Goal: Task Accomplishment & Management: Use online tool/utility

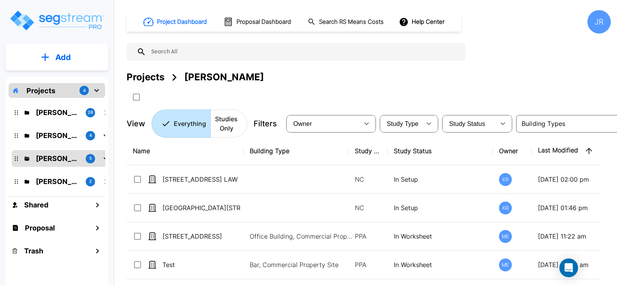
scroll to position [0, 4]
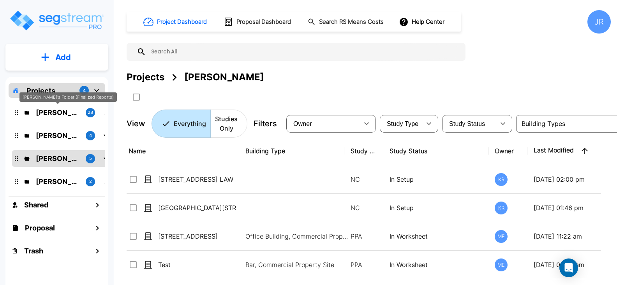
click at [54, 114] on p "[PERSON_NAME]'s Folder (Finalized Reports)" at bounding box center [58, 112] width 44 height 11
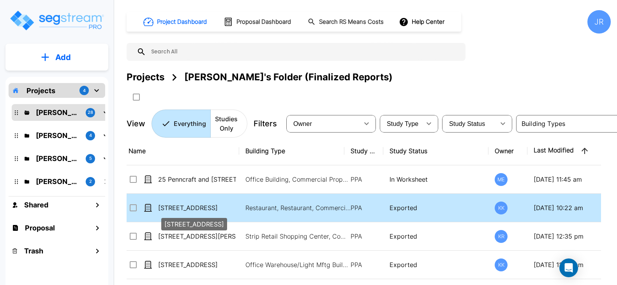
click at [178, 205] on p "[STREET_ADDRESS]" at bounding box center [197, 207] width 78 height 9
checkbox input "true"
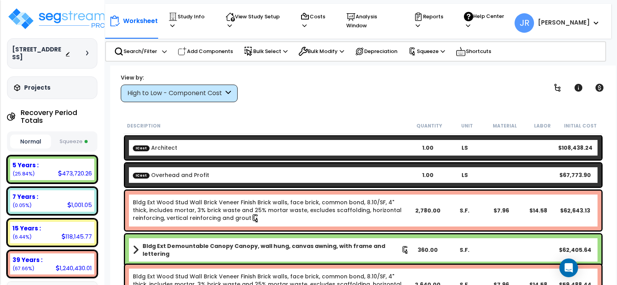
click at [230, 95] on icon at bounding box center [228, 93] width 5 height 9
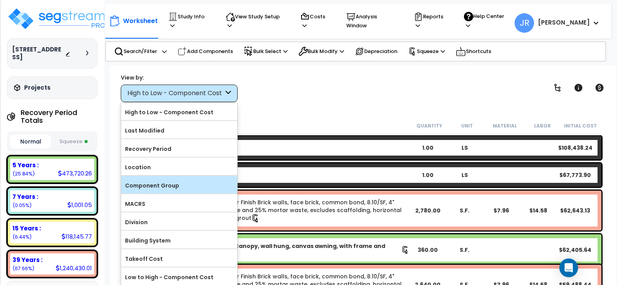
click at [183, 182] on label "Component Group" at bounding box center [179, 186] width 116 height 12
click at [0, 0] on input "Component Group" at bounding box center [0, 0] width 0 height 0
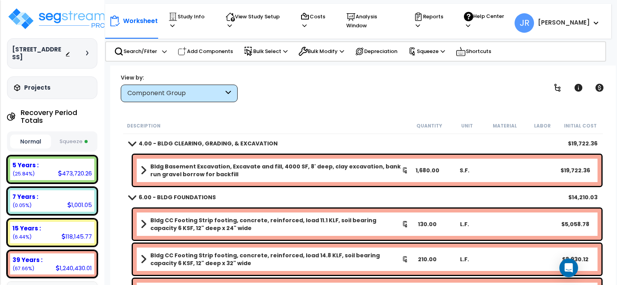
scroll to position [31, 0]
click at [608, 162] on div "Description Quantity Unit Material Labor Initial Cost 4.00 - BLDG CLEARING, GRA…" at bounding box center [363, 213] width 491 height 191
click at [273, 181] on div "Bldg Basement Excavation, Excavate and fill, 4000 SF, 8' deep, clay excavation,…" at bounding box center [367, 170] width 469 height 31
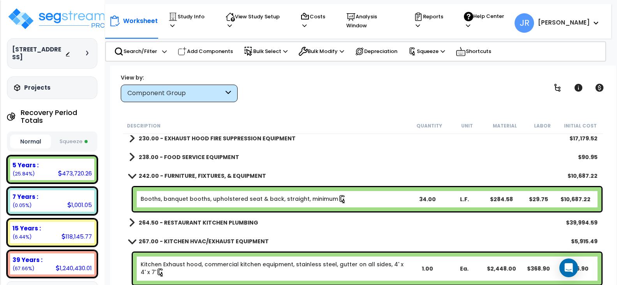
scroll to position [8372, 0]
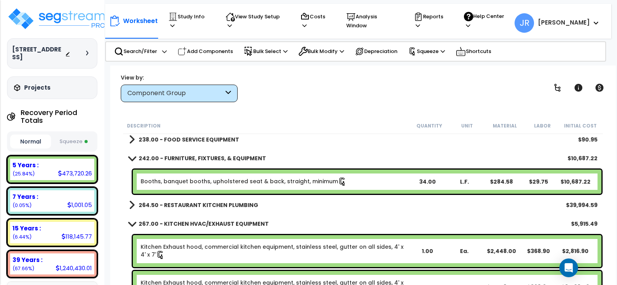
click at [202, 140] on b "238.00 - FOOD SERVICE EQUIPMENT" at bounding box center [189, 140] width 101 height 8
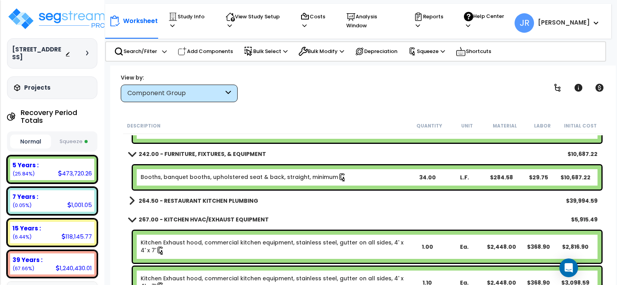
scroll to position [8403, 0]
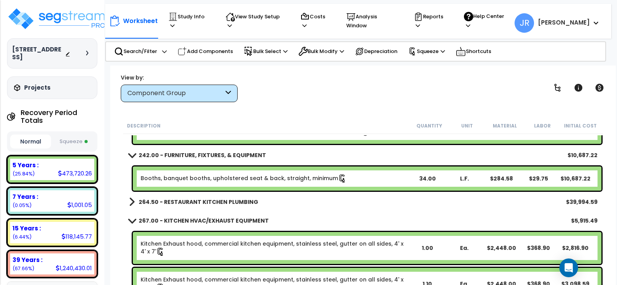
click at [238, 201] on b "264.50 - RESTAURANT KITCHEN PLUMBING" at bounding box center [199, 202] width 120 height 8
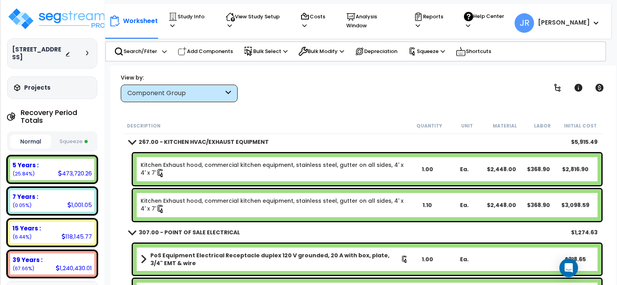
scroll to position [9104, 0]
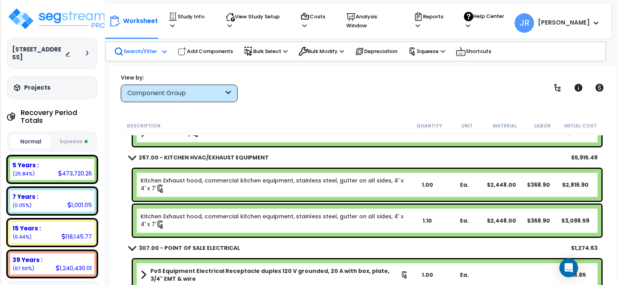
click at [147, 47] on p "Search/Filter" at bounding box center [135, 51] width 43 height 9
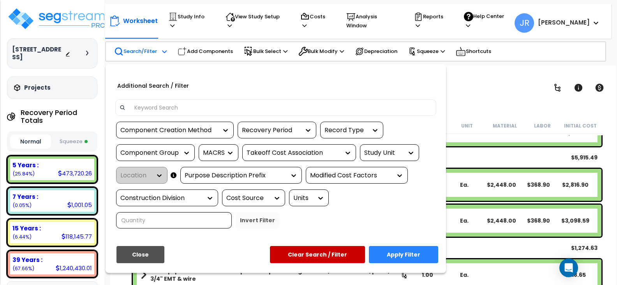
click at [147, 47] on div at bounding box center [308, 142] width 617 height 285
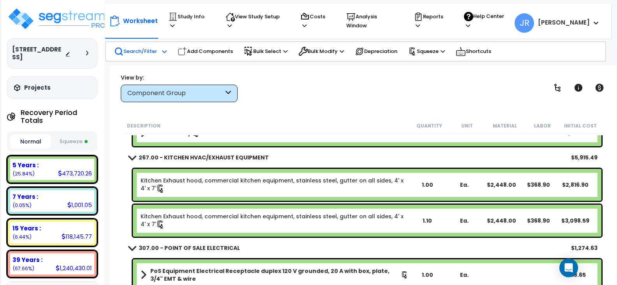
click at [147, 47] on p "Search/Filter" at bounding box center [135, 51] width 43 height 9
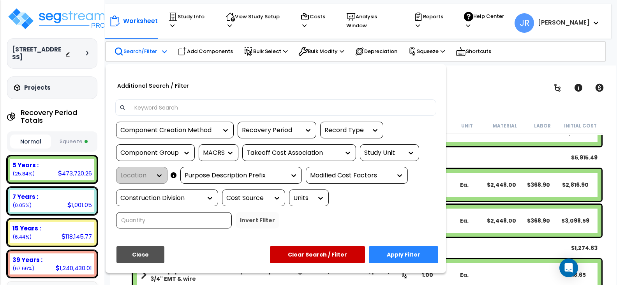
click at [179, 104] on input at bounding box center [281, 108] width 303 height 12
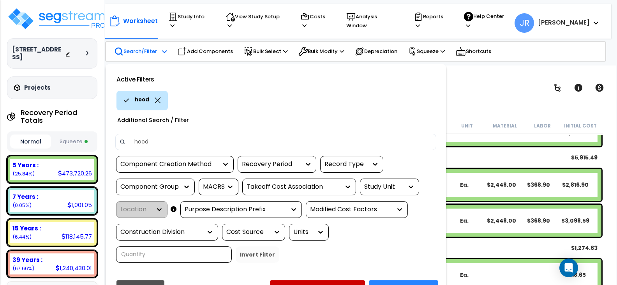
type input "hood"
click at [387, 283] on button "Apply Filter" at bounding box center [403, 288] width 69 height 17
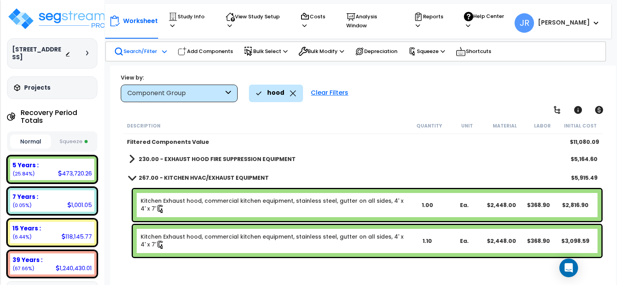
scroll to position [3, 0]
click at [155, 51] on p "Search/Filter" at bounding box center [135, 51] width 43 height 9
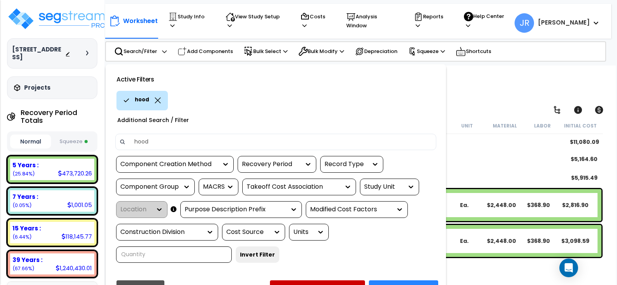
click at [146, 97] on p "hood" at bounding box center [142, 99] width 14 height 9
click at [156, 97] on icon at bounding box center [158, 100] width 6 height 6
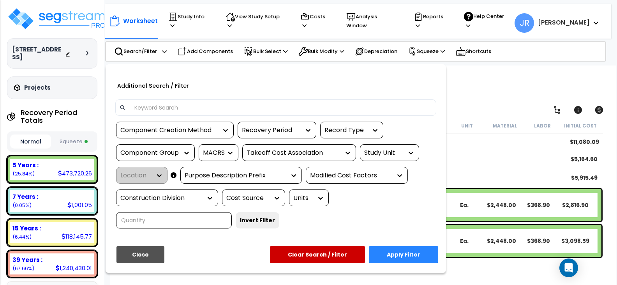
click at [157, 103] on input at bounding box center [281, 108] width 303 height 12
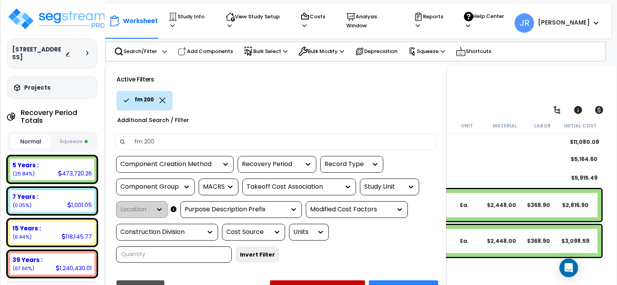
type input "fm 200"
click at [392, 280] on button "Apply Filter" at bounding box center [403, 288] width 69 height 17
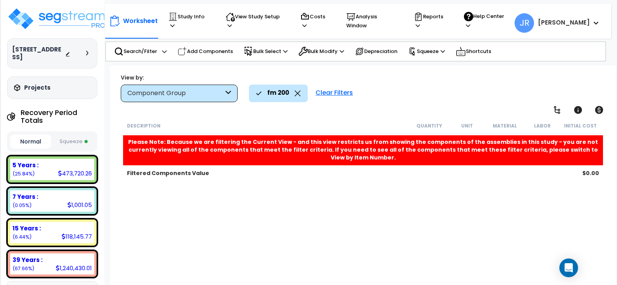
click at [223, 89] on div "Component Group" at bounding box center [175, 93] width 96 height 9
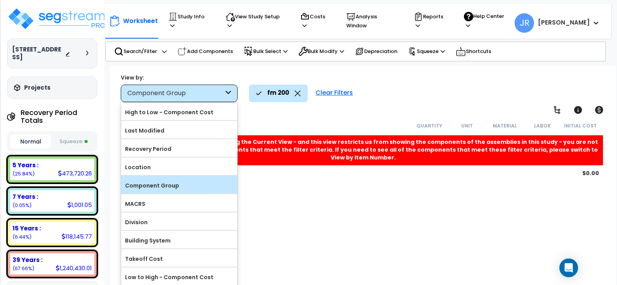
click at [186, 182] on label "Component Group" at bounding box center [179, 186] width 116 height 12
click at [0, 0] on input "Component Group" at bounding box center [0, 0] width 0 height 0
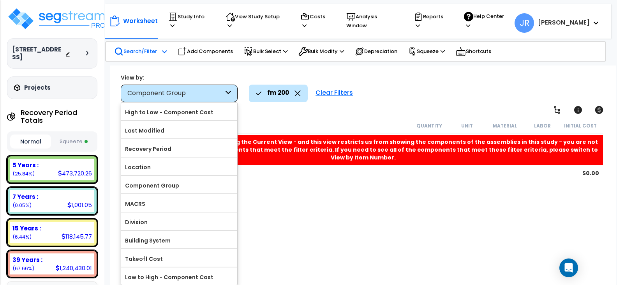
click at [150, 47] on p "Search/Filter" at bounding box center [135, 51] width 43 height 9
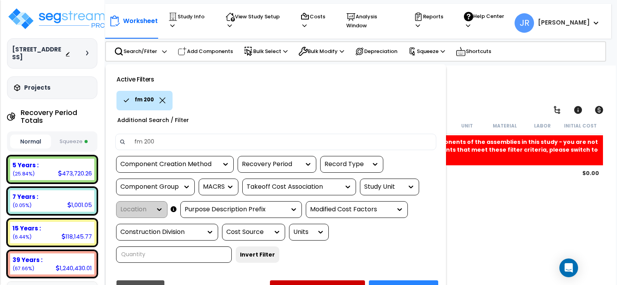
click at [155, 94] on div "fm 200" at bounding box center [145, 100] width 56 height 19
click at [162, 99] on icon at bounding box center [163, 100] width 6 height 6
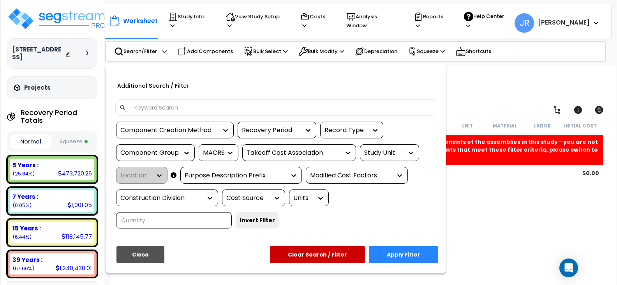
drag, startPoint x: 162, startPoint y: 99, endPoint x: 161, endPoint y: 106, distance: 7.1
click at [161, 106] on div at bounding box center [275, 107] width 321 height 16
click at [161, 106] on input at bounding box center [281, 108] width 303 height 12
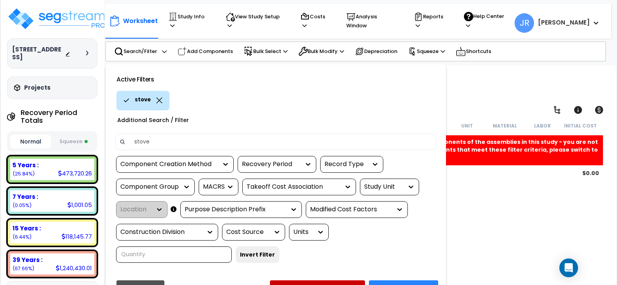
type input "stove"
click at [402, 280] on button "Apply Filter" at bounding box center [403, 288] width 69 height 17
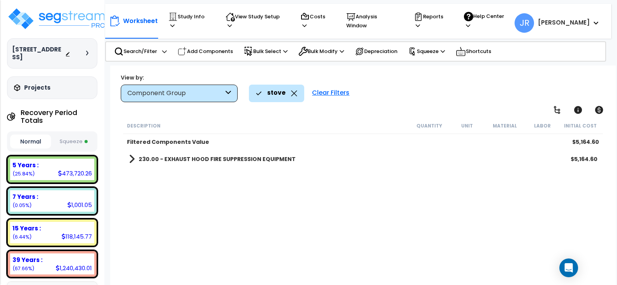
click at [196, 158] on b "230.00 - EXHAUST HOOD FIRE SUPPRESSION EQUIPMENT" at bounding box center [217, 159] width 157 height 8
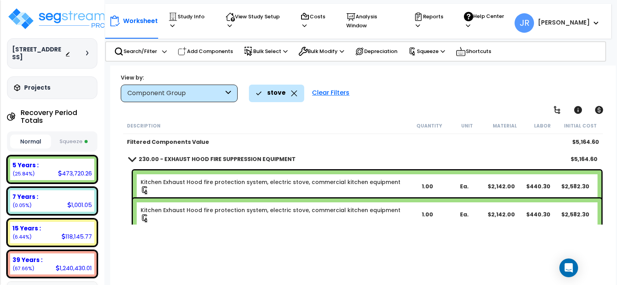
click at [256, 177] on div "Kitchen Exhaust Hood fire protection system, electric stove, commercial kitchen…" at bounding box center [367, 186] width 469 height 32
click at [256, 182] on link "Kitchen Exhaust Hood fire protection system, electric stove, commercial kitchen…" at bounding box center [275, 186] width 268 height 16
click at [269, 210] on link "Kitchen Exhaust Hood fire protection system, electric stove, commercial kitchen…" at bounding box center [275, 214] width 268 height 16
click at [261, 209] on link "Kitchen Exhaust Hood fire protection system, electric stove, commercial kitchen…" at bounding box center [275, 214] width 268 height 16
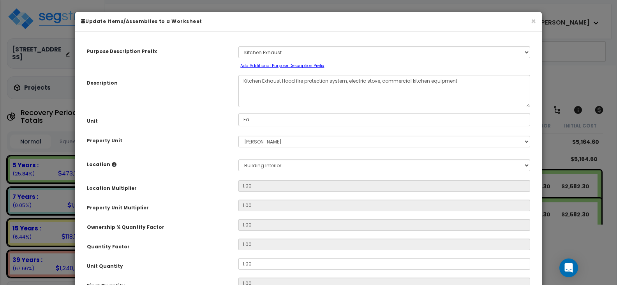
select select "57034"
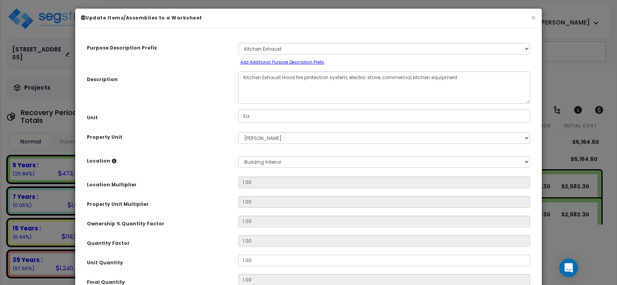
scroll to position [0, 0]
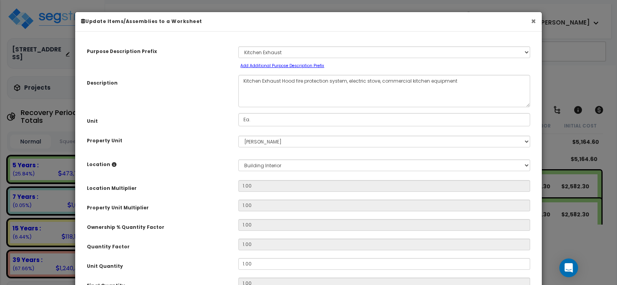
click at [534, 21] on button "×" at bounding box center [533, 21] width 5 height 8
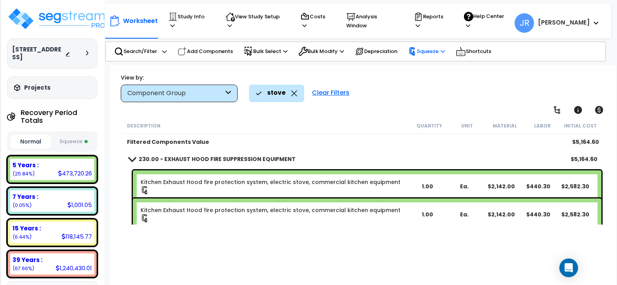
click at [445, 49] on icon at bounding box center [443, 51] width 4 height 5
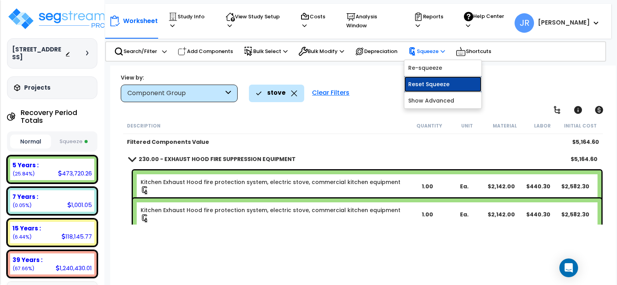
click at [429, 81] on link "Reset Squeeze" at bounding box center [443, 84] width 77 height 16
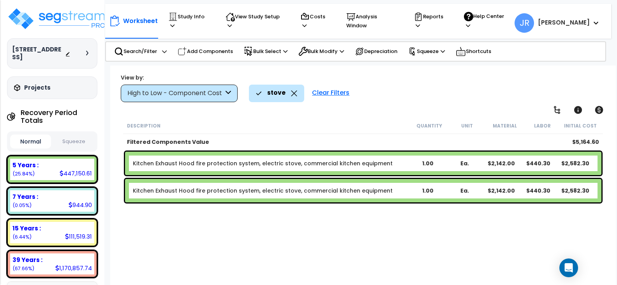
click at [263, 162] on link "Kitchen Exhaust Hood fire protection system, electric stove, commercial kitchen…" at bounding box center [263, 163] width 260 height 8
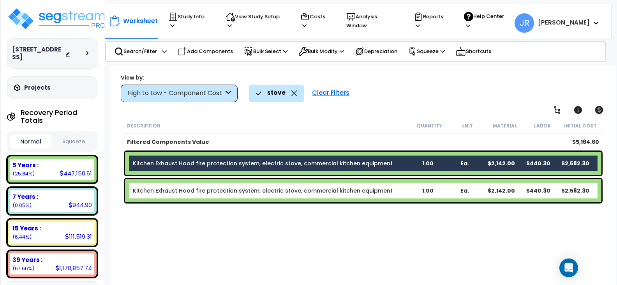
click at [257, 195] on div "Kitchen Exhaust Hood fire protection system, electric stove, commercial kitchen…" at bounding box center [363, 190] width 477 height 23
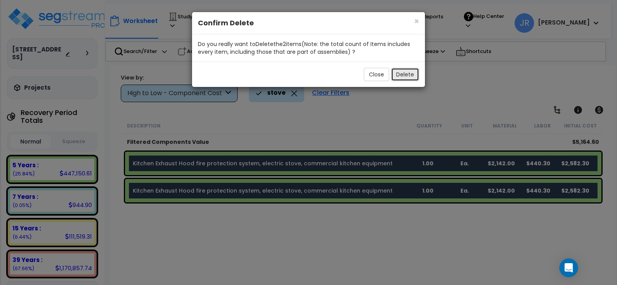
click at [402, 81] on button "Delete" at bounding box center [405, 74] width 28 height 13
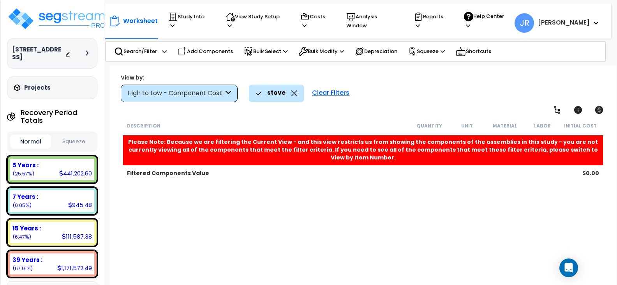
click at [274, 96] on p "stove" at bounding box center [276, 93] width 18 height 10
click at [226, 93] on icon at bounding box center [228, 93] width 5 height 9
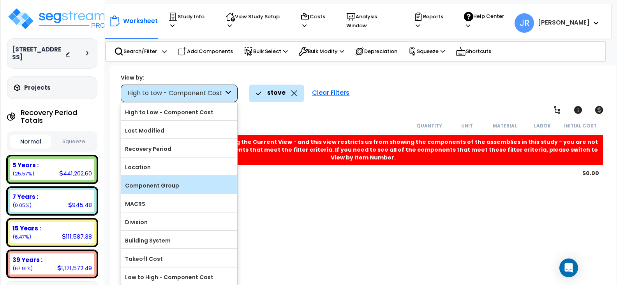
click at [179, 182] on label "Component Group" at bounding box center [179, 186] width 116 height 12
click at [0, 0] on input "Component Group" at bounding box center [0, 0] width 0 height 0
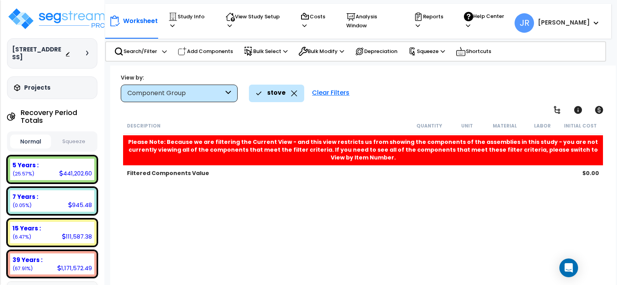
click at [226, 92] on icon at bounding box center [228, 93] width 5 height 9
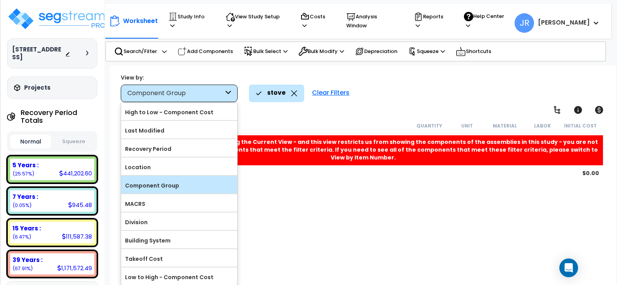
click at [186, 186] on label "Component Group" at bounding box center [179, 186] width 116 height 12
click at [0, 0] on input "Component Group" at bounding box center [0, 0] width 0 height 0
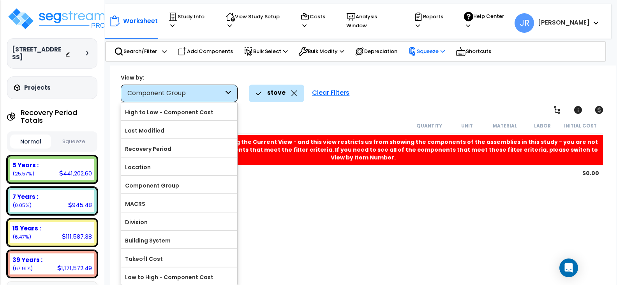
click at [439, 48] on p "Squeeze" at bounding box center [426, 51] width 37 height 9
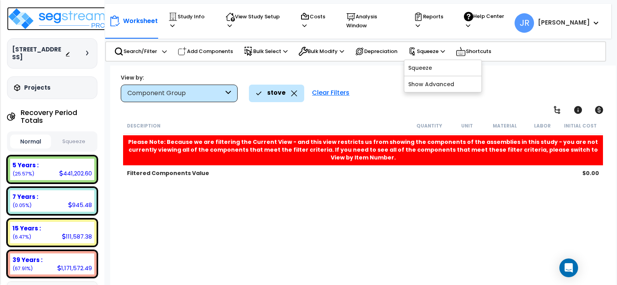
click at [80, 21] on img at bounding box center [57, 18] width 101 height 23
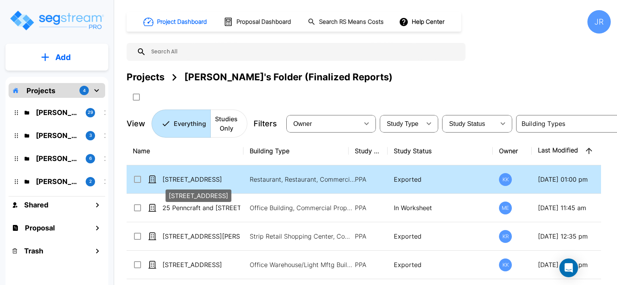
click at [189, 175] on p "[STREET_ADDRESS]" at bounding box center [202, 179] width 78 height 9
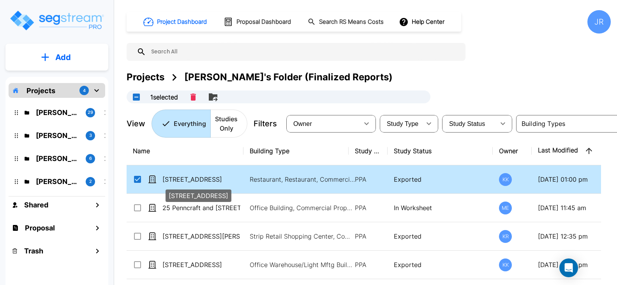
click at [189, 175] on p "[STREET_ADDRESS]" at bounding box center [202, 179] width 78 height 9
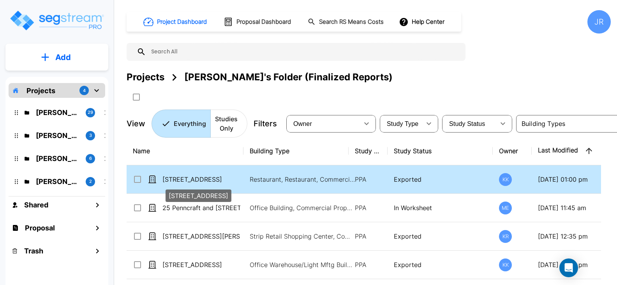
checkbox input "false"
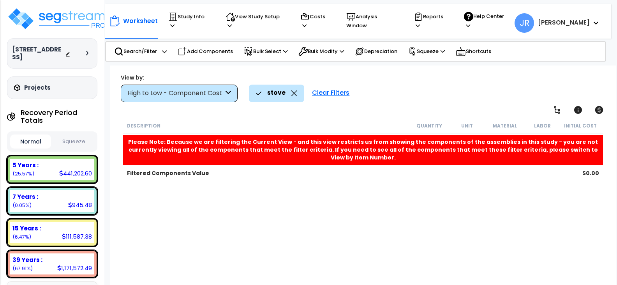
click at [223, 95] on div "High to Low - Component Cost" at bounding box center [175, 93] width 96 height 9
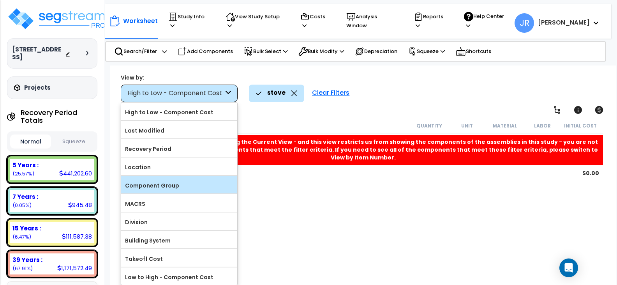
click at [176, 190] on label "Component Group" at bounding box center [179, 186] width 116 height 12
click at [0, 0] on input "Component Group" at bounding box center [0, 0] width 0 height 0
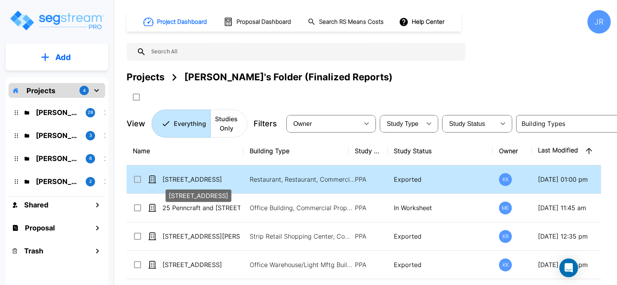
click at [186, 178] on p "[STREET_ADDRESS]" at bounding box center [202, 179] width 78 height 9
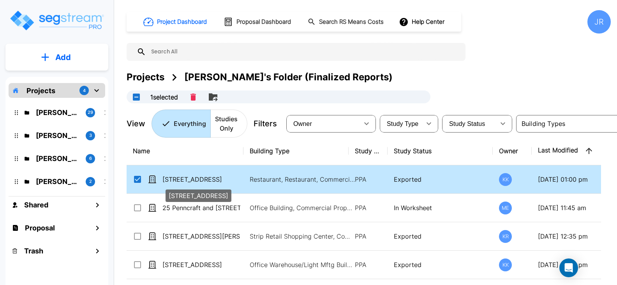
checkbox input "true"
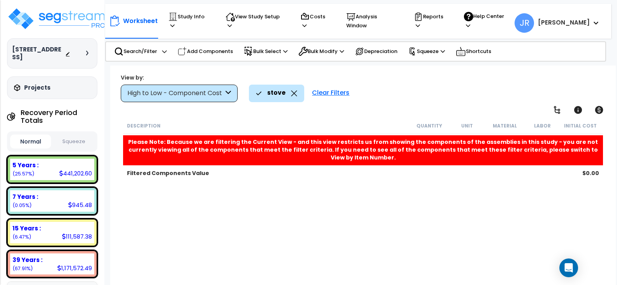
click at [229, 94] on icon at bounding box center [228, 93] width 5 height 9
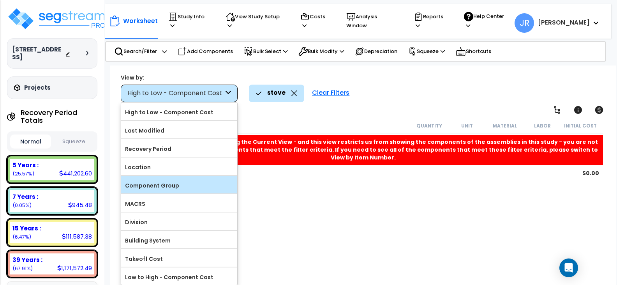
click at [170, 180] on label "Component Group" at bounding box center [179, 186] width 116 height 12
click at [0, 0] on input "Component Group" at bounding box center [0, 0] width 0 height 0
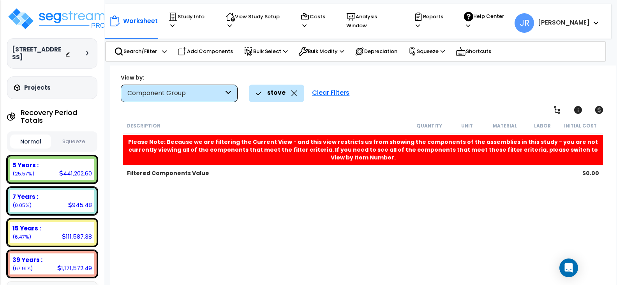
click at [293, 95] on icon at bounding box center [294, 93] width 6 height 6
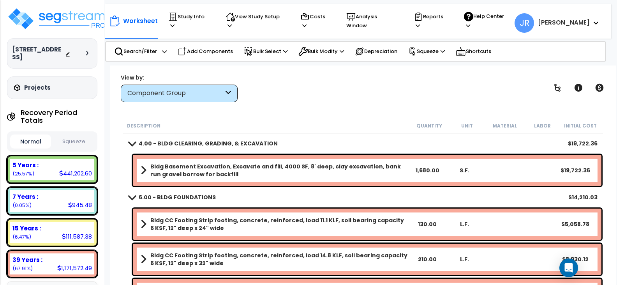
click at [221, 97] on div "Component Group" at bounding box center [175, 93] width 96 height 9
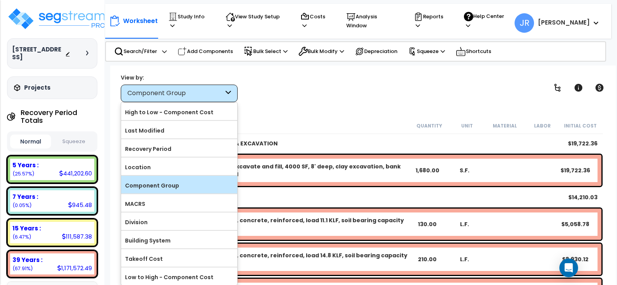
click at [181, 184] on label "Component Group" at bounding box center [179, 186] width 116 height 12
click at [0, 0] on input "Component Group" at bounding box center [0, 0] width 0 height 0
click at [181, 184] on label "Component Group" at bounding box center [179, 186] width 116 height 12
click at [0, 0] on input "Component Group" at bounding box center [0, 0] width 0 height 0
click at [181, 184] on label "Component Group" at bounding box center [179, 186] width 116 height 12
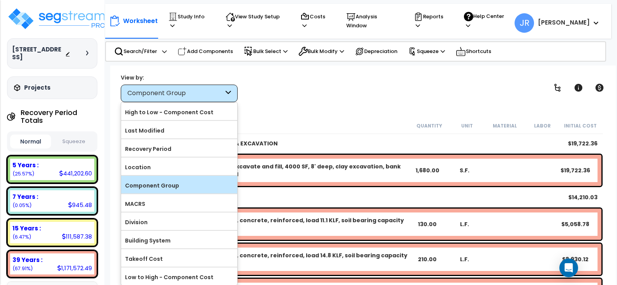
click at [0, 0] on input "Component Group" at bounding box center [0, 0] width 0 height 0
click at [304, 95] on div "View by: Component Group High to Low - Component Cost" at bounding box center [363, 87] width 491 height 29
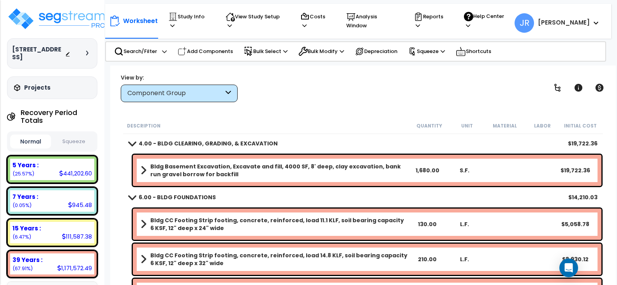
click at [366, 156] on div "Bldg Basement Excavation, Excavate and fill, 4000 SF, 8' deep, clay excavation,…" at bounding box center [367, 170] width 469 height 31
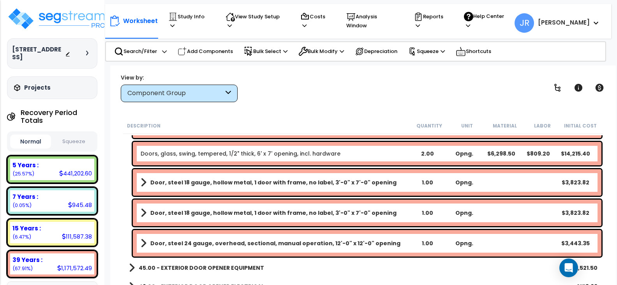
scroll to position [1606, 0]
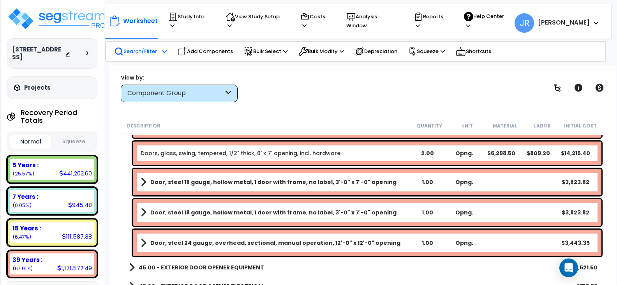
click at [146, 47] on p "Search/Filter" at bounding box center [135, 51] width 43 height 9
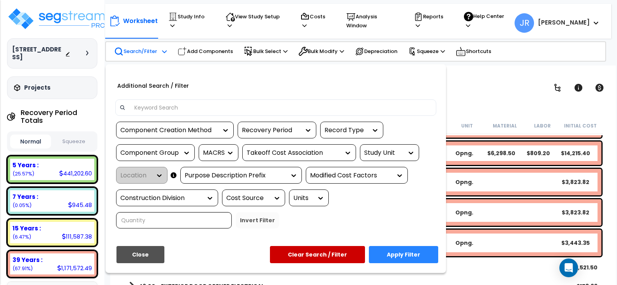
click at [144, 105] on input at bounding box center [281, 108] width 303 height 12
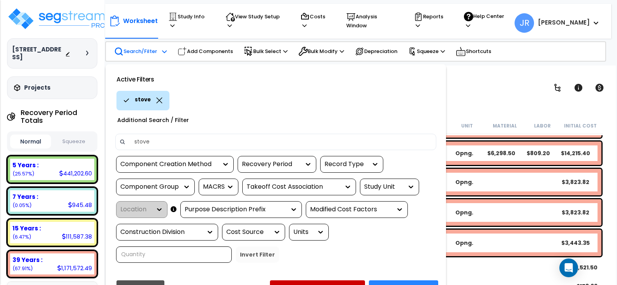
type input "stove"
click at [378, 280] on button "Apply Filter" at bounding box center [403, 288] width 69 height 17
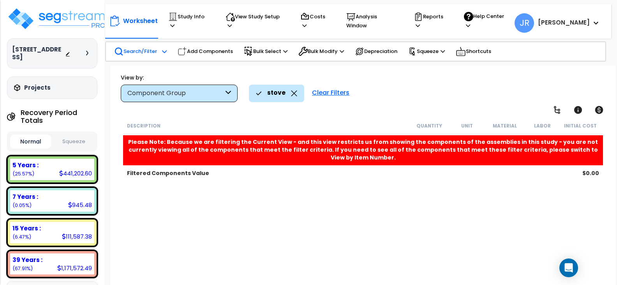
click at [226, 92] on icon at bounding box center [228, 93] width 5 height 9
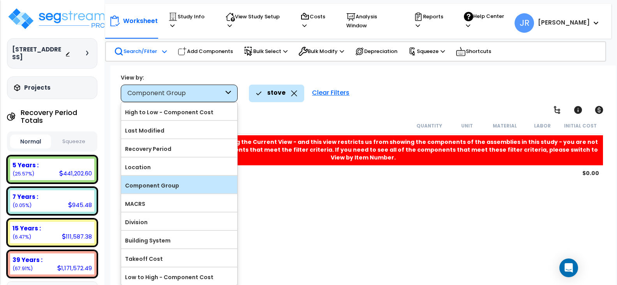
click at [173, 186] on label "Component Group" at bounding box center [179, 186] width 116 height 12
click at [0, 0] on input "Component Group" at bounding box center [0, 0] width 0 height 0
click at [296, 95] on icon at bounding box center [294, 93] width 6 height 6
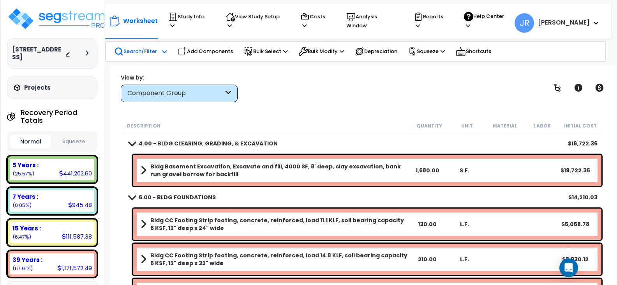
click at [334, 146] on div "4.00 - BLDG CLEARING, GRADING, & EXCAVATION $19,722.36" at bounding box center [363, 143] width 477 height 19
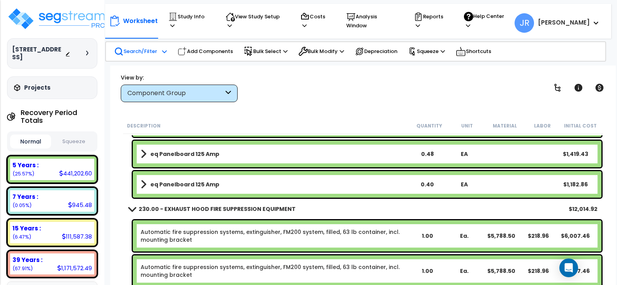
scroll to position [8200, 0]
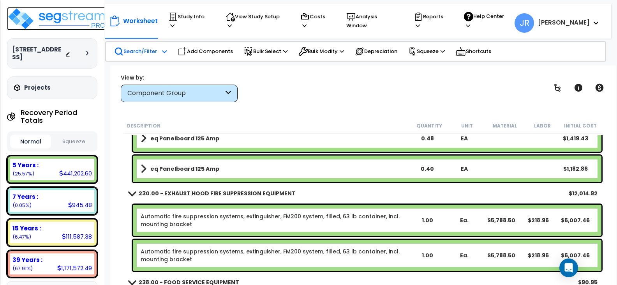
click at [96, 16] on img at bounding box center [57, 18] width 101 height 23
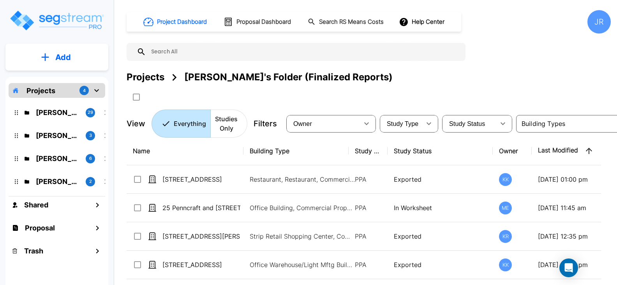
click at [96, 16] on img "mailbox folders" at bounding box center [56, 20] width 95 height 22
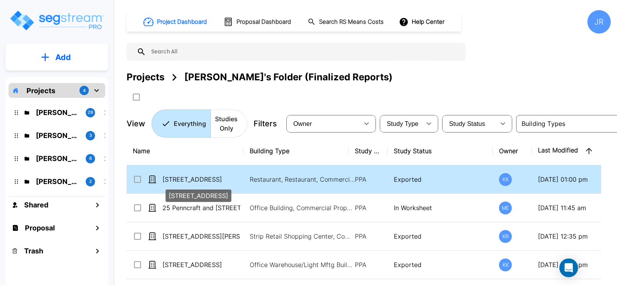
click at [198, 180] on p "[STREET_ADDRESS]" at bounding box center [202, 179] width 78 height 9
checkbox input "true"
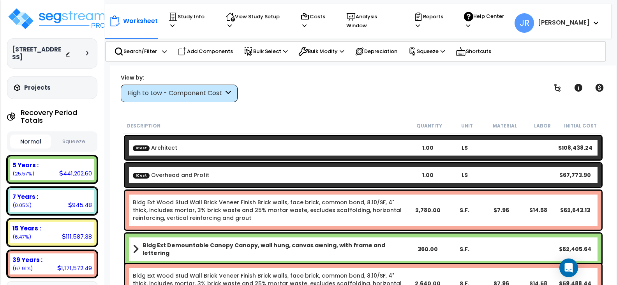
click at [227, 90] on icon at bounding box center [228, 93] width 5 height 9
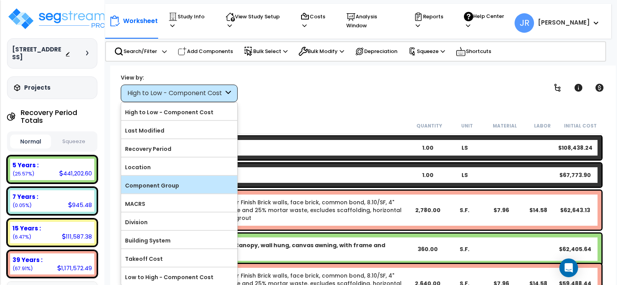
click at [183, 182] on label "Component Group" at bounding box center [179, 186] width 116 height 12
click at [0, 0] on input "Component Group" at bounding box center [0, 0] width 0 height 0
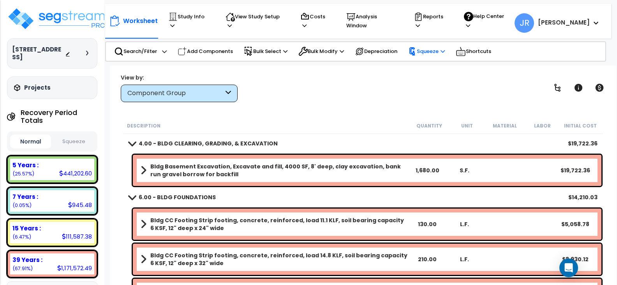
click at [433, 49] on p "Squeeze" at bounding box center [426, 51] width 37 height 9
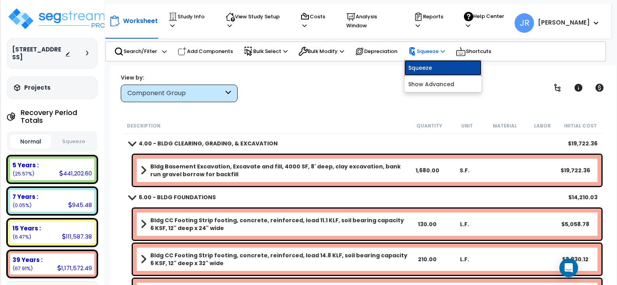
click at [429, 64] on link "Squeeze" at bounding box center [443, 68] width 77 height 16
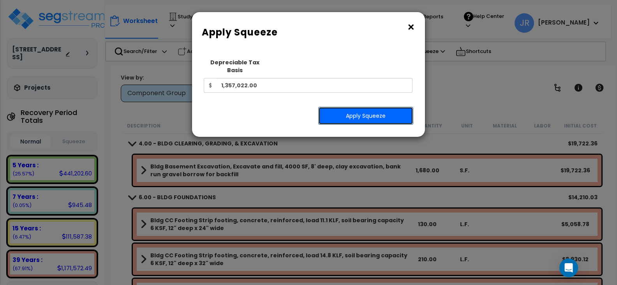
click at [377, 107] on button "Apply Squeeze" at bounding box center [365, 116] width 95 height 18
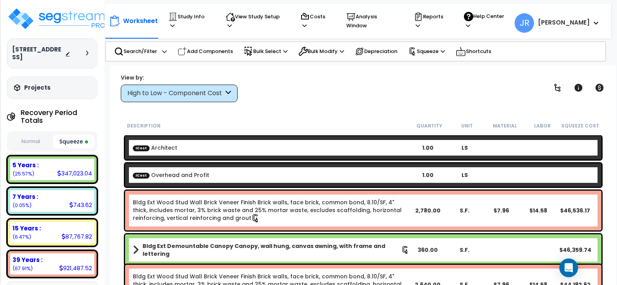
click at [219, 90] on div "High to Low - Component Cost" at bounding box center [175, 93] width 96 height 9
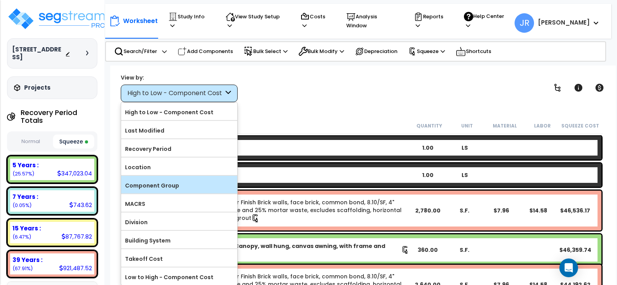
click at [182, 178] on div "Component Group" at bounding box center [179, 185] width 116 height 18
click at [182, 184] on label "Component Group" at bounding box center [179, 186] width 116 height 12
click at [0, 0] on input "Component Group" at bounding box center [0, 0] width 0 height 0
